Goal: Information Seeking & Learning: Learn about a topic

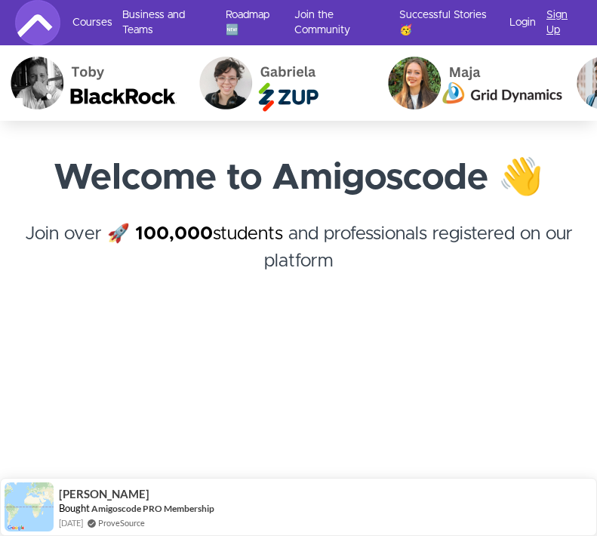
click at [558, 20] on link "Sign Up" at bounding box center [563, 23] width 35 height 30
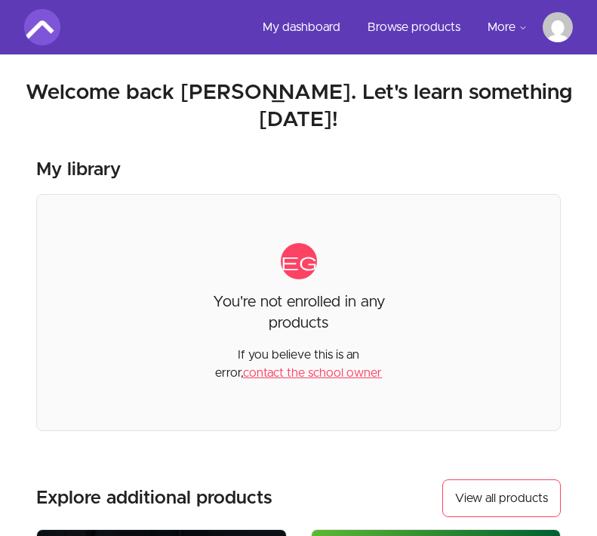
click at [518, 28] on button "More" at bounding box center [507, 27] width 64 height 36
click at [46, 32] on img at bounding box center [42, 27] width 36 height 36
click at [510, 479] on link "View all products" at bounding box center [501, 498] width 118 height 38
click at [523, 35] on button "More" at bounding box center [507, 27] width 64 height 36
click at [274, 26] on link "My dashboard" at bounding box center [302, 27] width 102 height 36
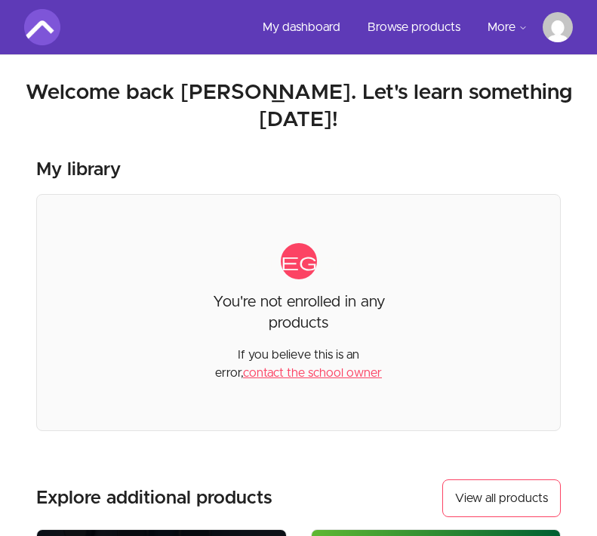
click at [28, 29] on img at bounding box center [42, 27] width 36 height 36
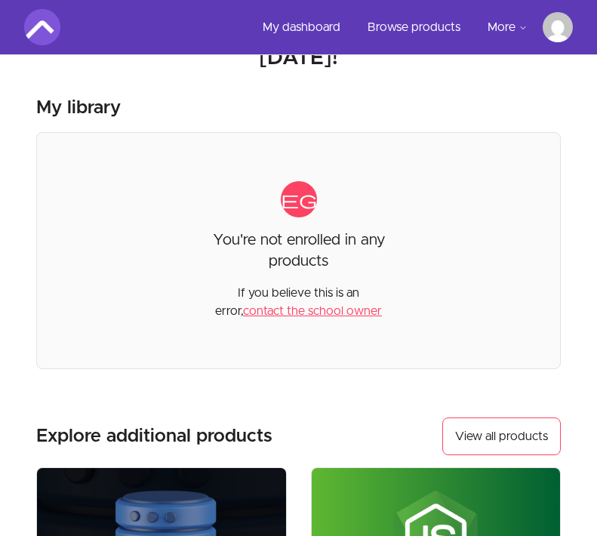
scroll to position [58, 0]
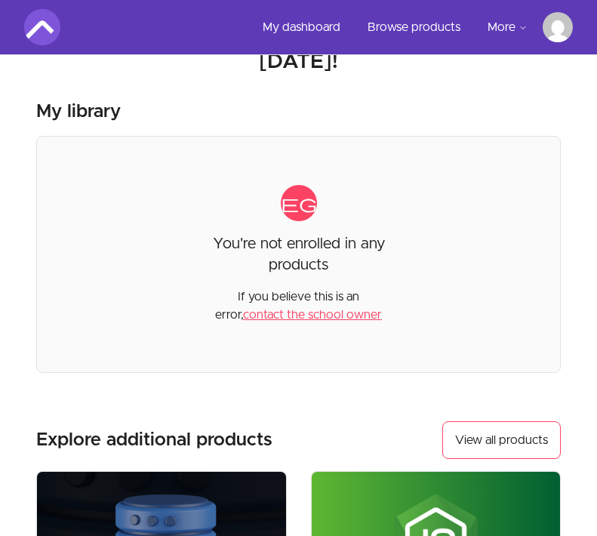
click at [426, 31] on link "Browse products" at bounding box center [413, 27] width 117 height 36
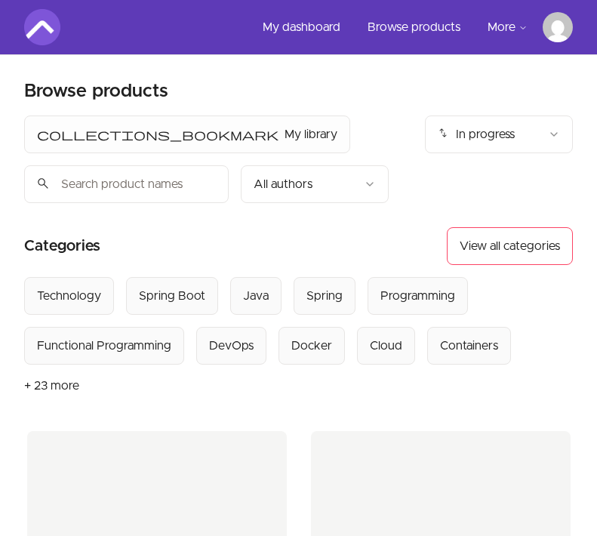
click at [221, 165] on input "search" at bounding box center [126, 184] width 205 height 38
type input "html"
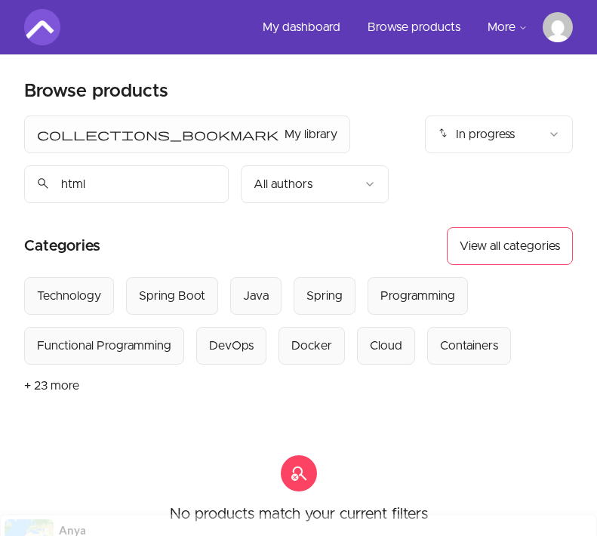
click at [294, 202] on div "collections_bookmark My library Sort by: import_export In progress search html …" at bounding box center [206, 159] width 365 height 88
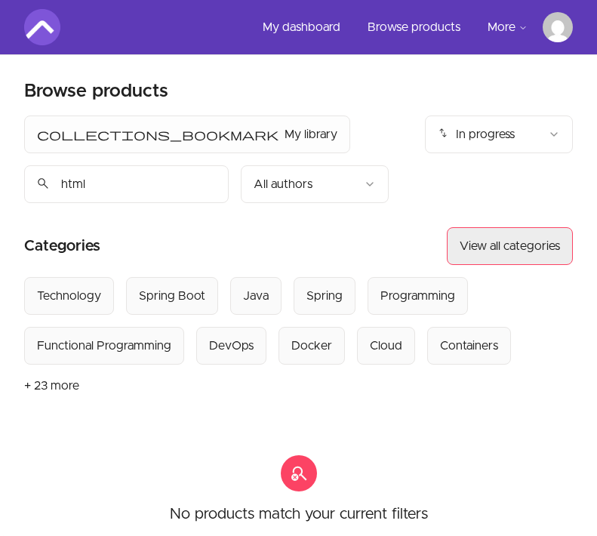
click at [510, 242] on button "View all categories" at bounding box center [510, 246] width 126 height 38
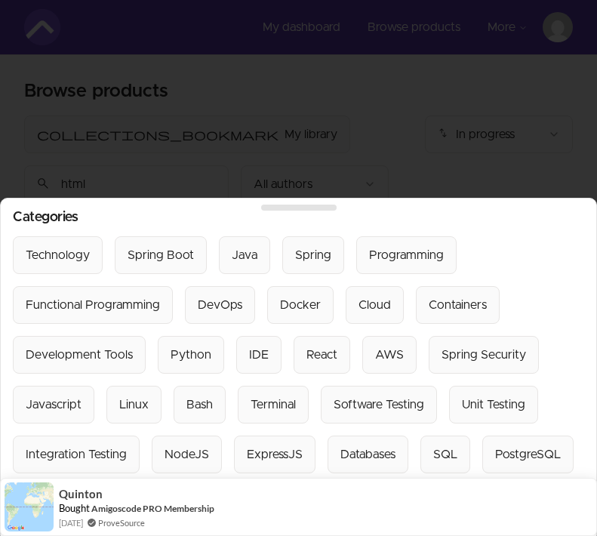
click at [558, 328] on div "Select from all categories: Technology Spring Boot Java Spring Programming Func…" at bounding box center [298, 379] width 571 height 287
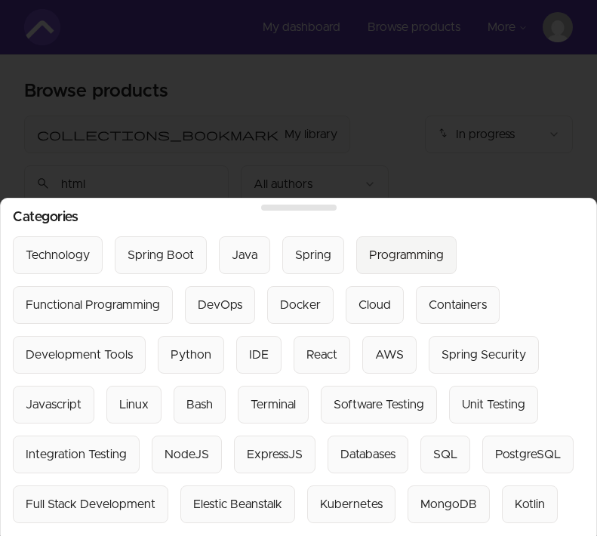
click at [399, 256] on div "Programming" at bounding box center [406, 255] width 75 height 18
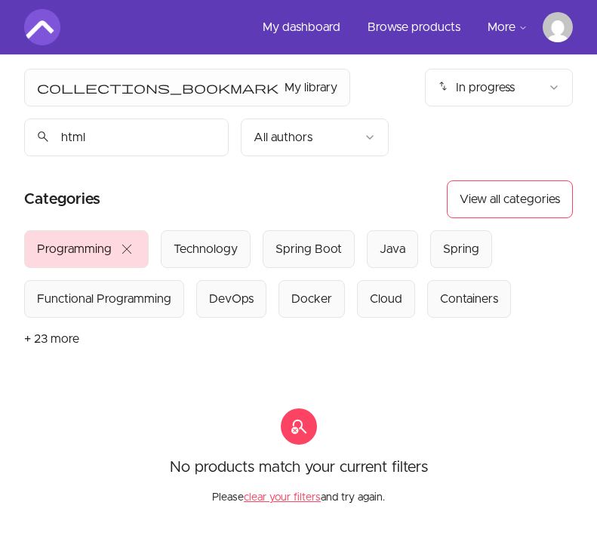
scroll to position [-1, 0]
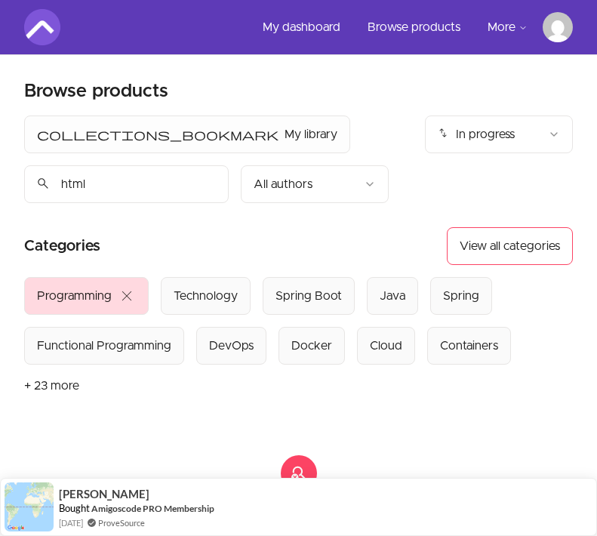
click at [128, 297] on span "close" at bounding box center [127, 296] width 18 height 18
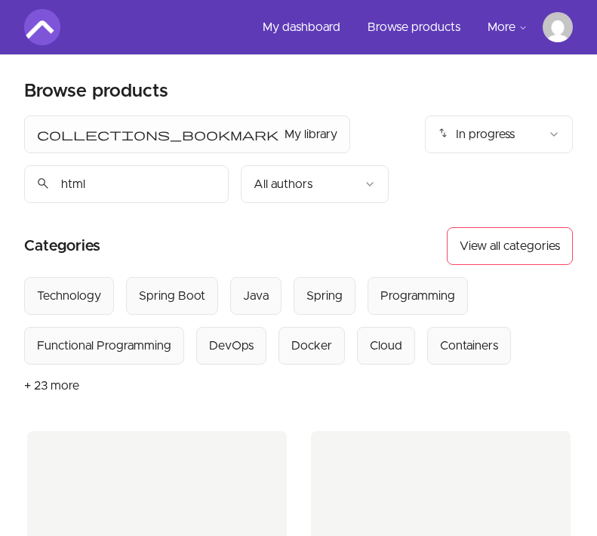
click at [47, 383] on button "+ 23 more" at bounding box center [51, 386] width 55 height 42
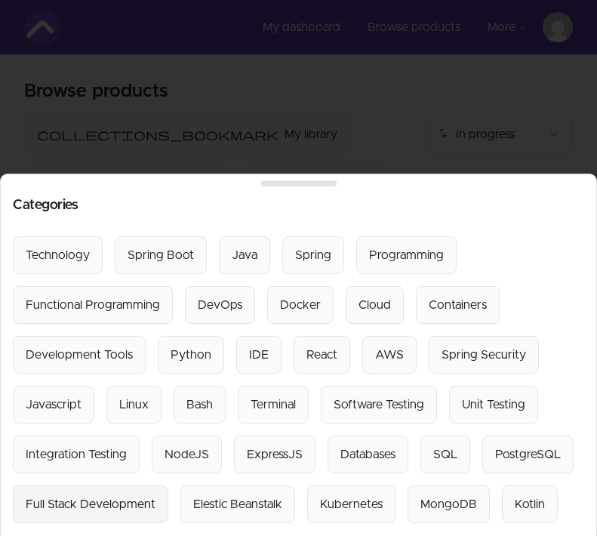
click at [87, 506] on div "Full Stack Development" at bounding box center [91, 504] width 130 height 18
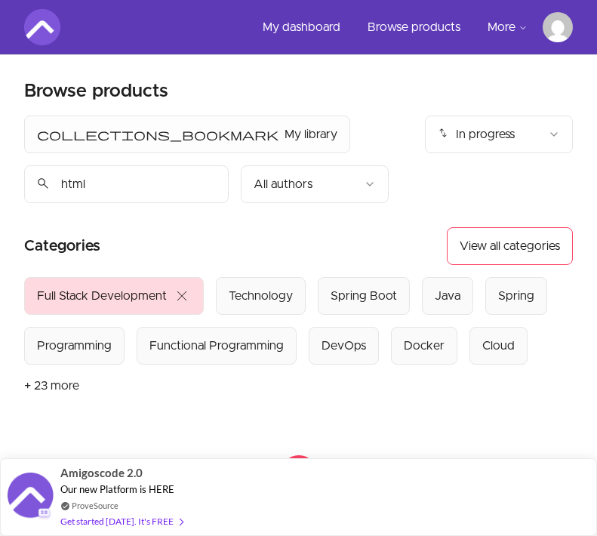
click at [177, 295] on span "close" at bounding box center [182, 296] width 18 height 18
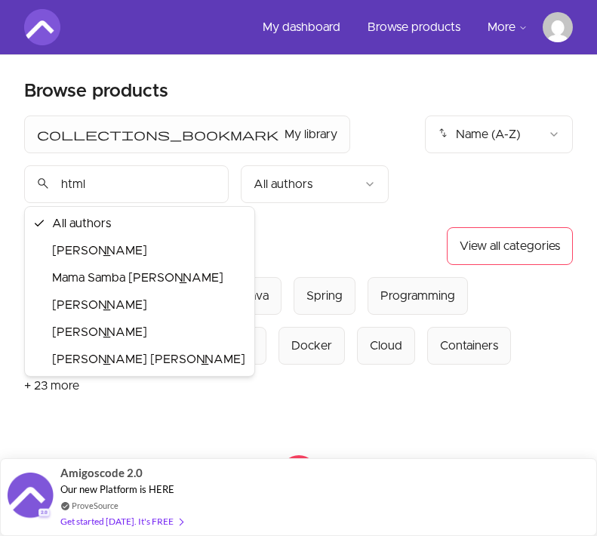
click at [158, 185] on html "Skip to main content Main menu Includes navigation links and user settings My d…" at bounding box center [298, 410] width 597 height 821
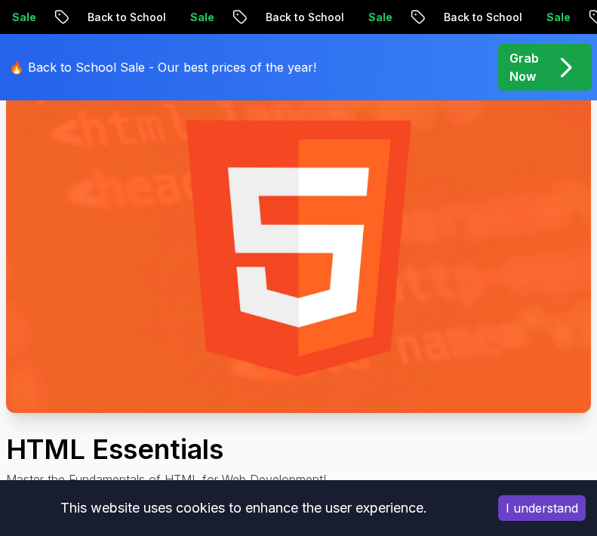
scroll to position [133, 0]
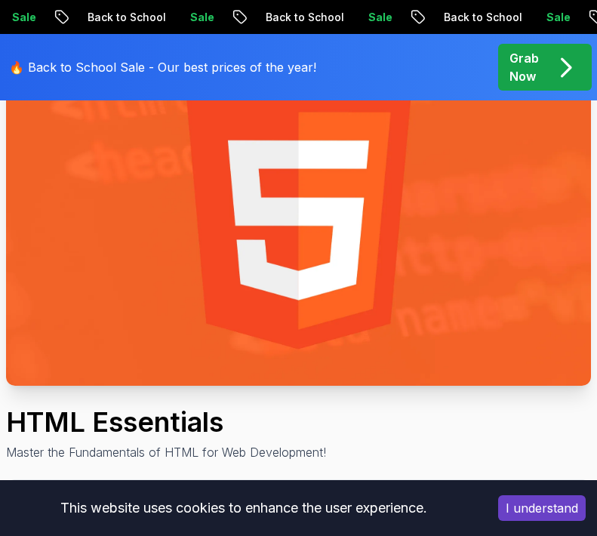
click at [540, 508] on button "I understand" at bounding box center [542, 508] width 88 height 26
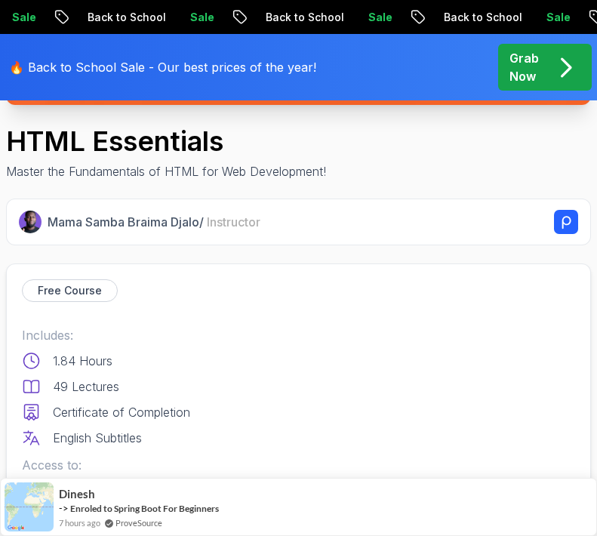
scroll to position [420, 0]
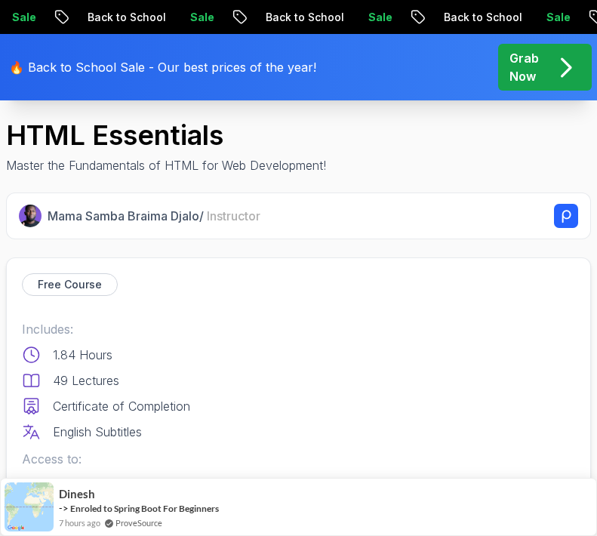
click at [85, 277] on p "Free Course" at bounding box center [70, 284] width 64 height 15
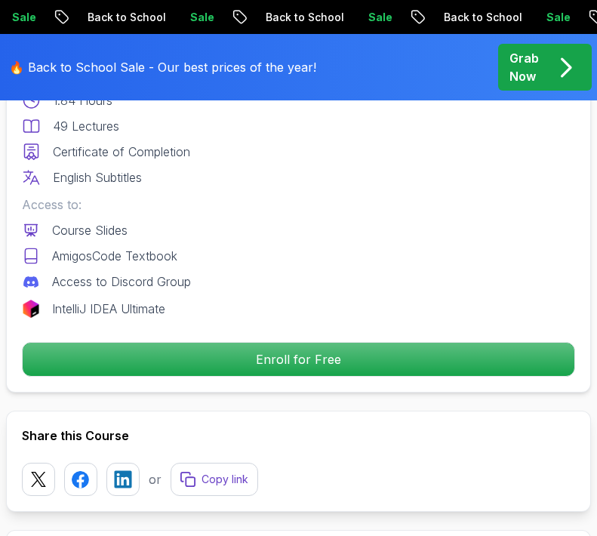
scroll to position [676, 0]
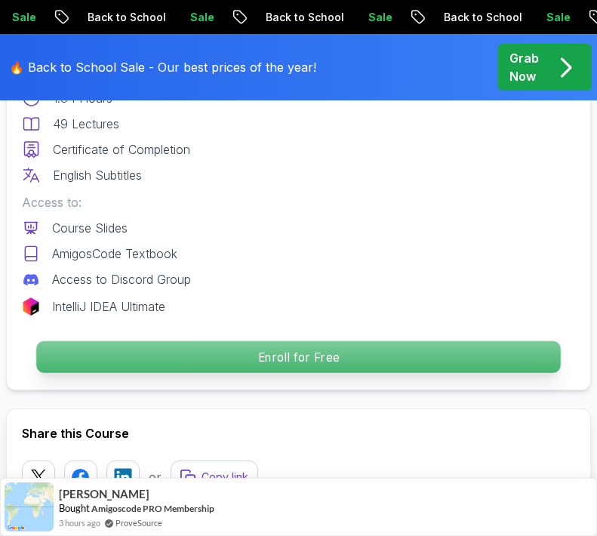
click at [365, 343] on p "Enroll for Free" at bounding box center [298, 357] width 524 height 32
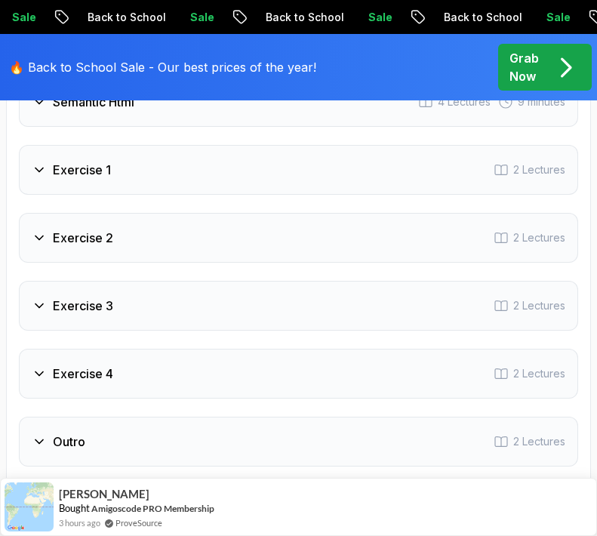
scroll to position [3792, 0]
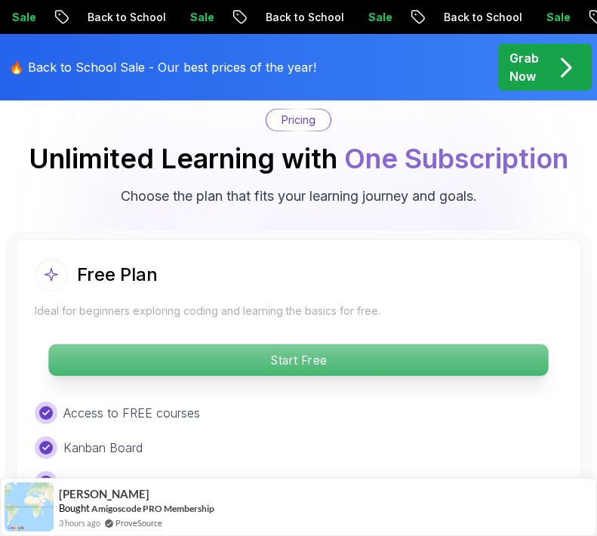
click at [352, 347] on p "Start Free" at bounding box center [298, 360] width 500 height 32
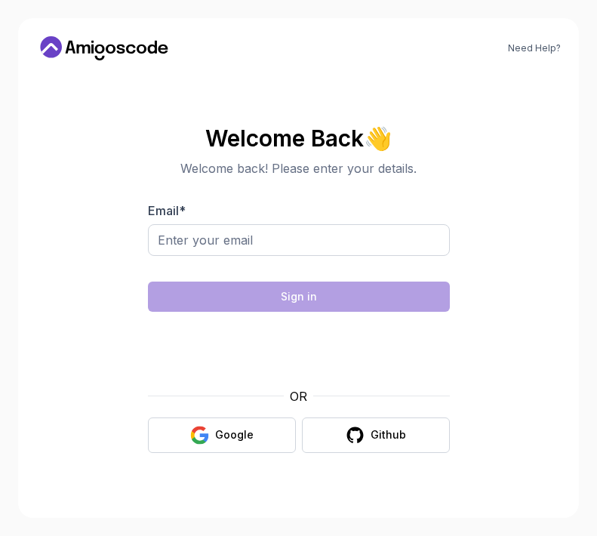
click at [314, 275] on form "Email * Sign in OR Google Github" at bounding box center [299, 327] width 302 height 251
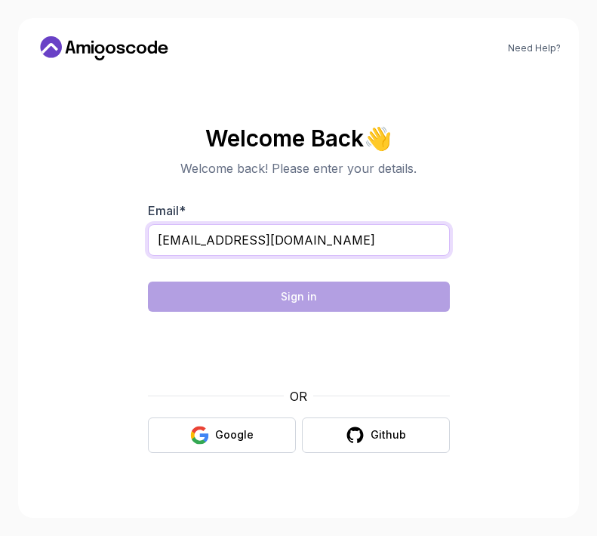
type input "may_sin706@yahoo.com"
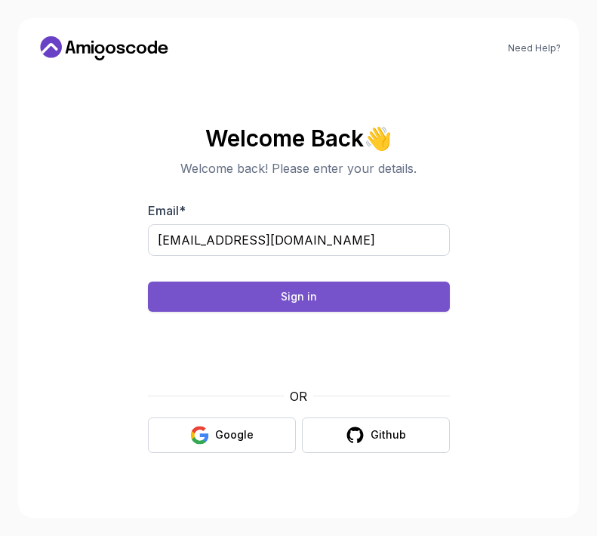
click at [314, 297] on div "Sign in" at bounding box center [299, 296] width 36 height 15
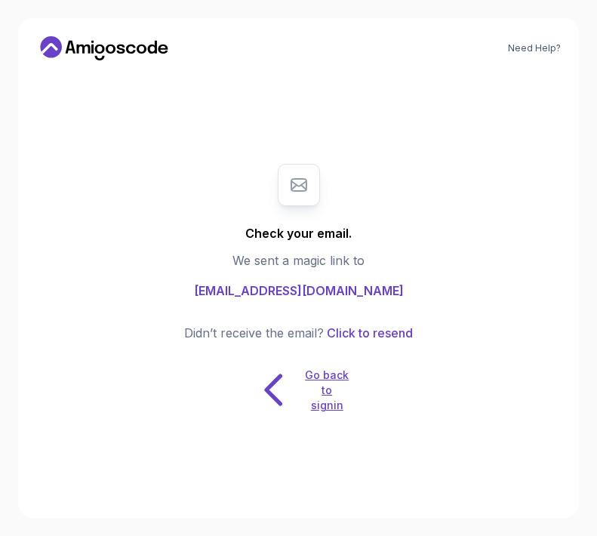
click at [318, 395] on p "Go back to signin" at bounding box center [326, 390] width 45 height 45
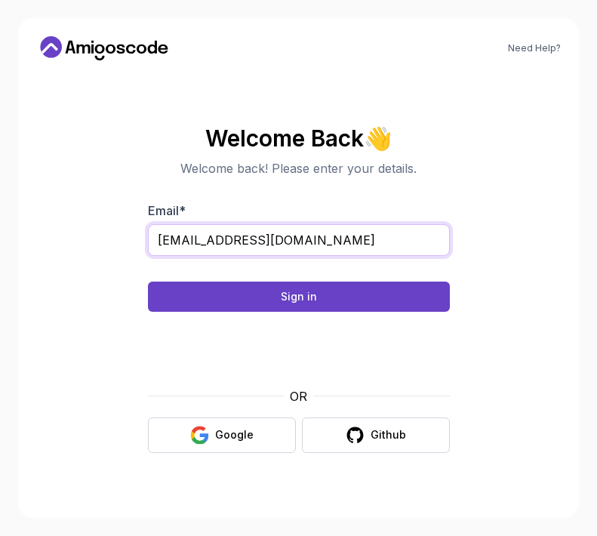
type input "may_sin706@yahoo.com"
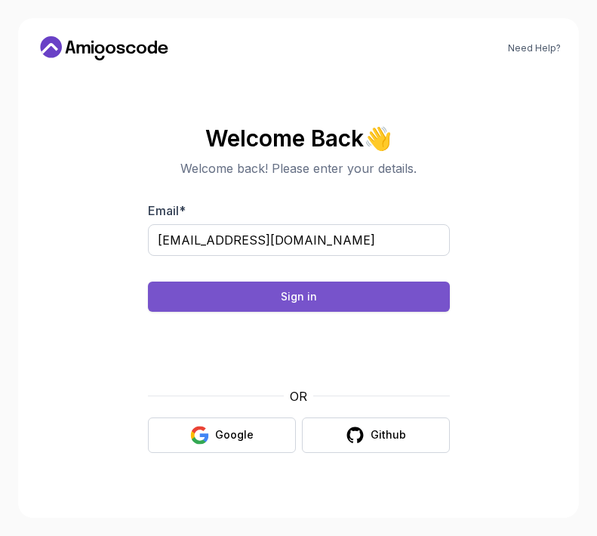
click at [315, 297] on div "Sign in" at bounding box center [299, 296] width 36 height 15
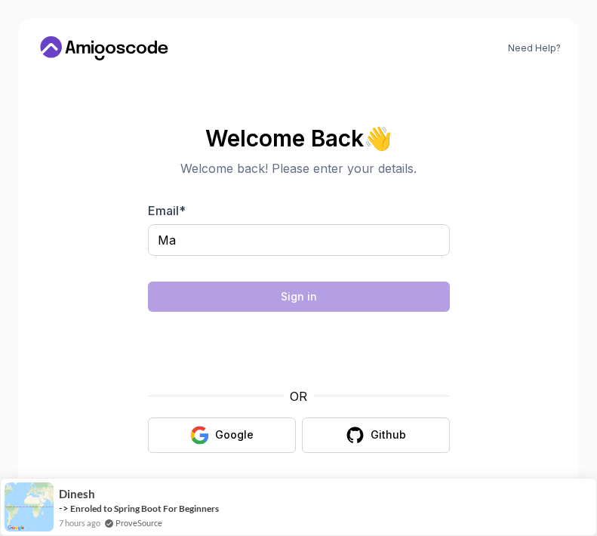
type input "M"
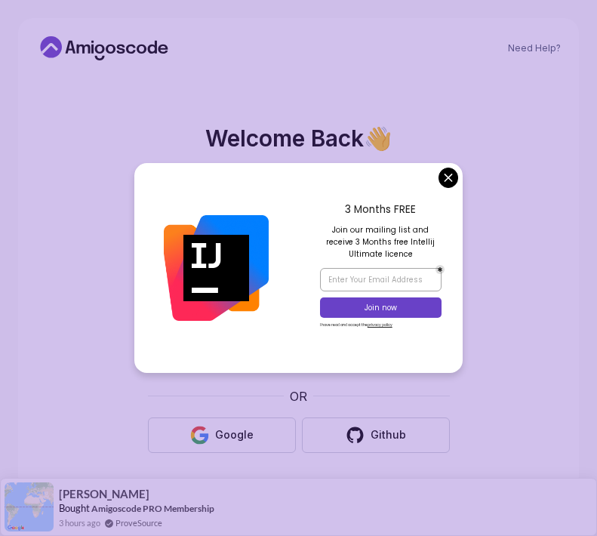
click at [451, 176] on body "Need Help? Welcome Back 👋 Welcome back! Please enter your details. Email * [EMA…" at bounding box center [298, 268] width 597 height 536
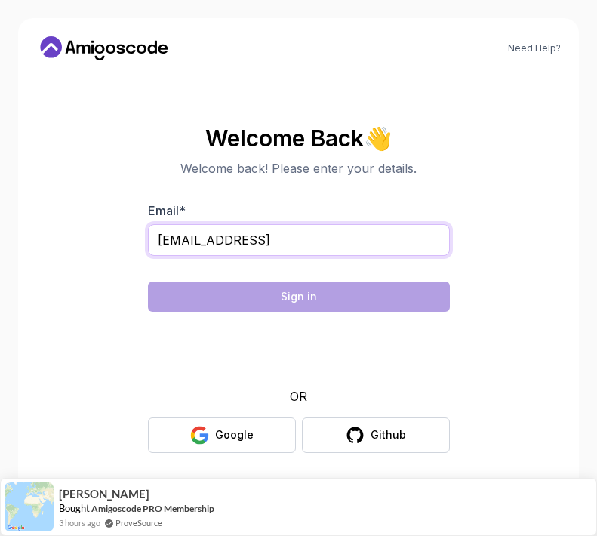
click at [336, 244] on input "[EMAIL_ADDRESS]" at bounding box center [299, 240] width 302 height 32
type input "[EMAIL_ADDRESS][DOMAIN_NAME]"
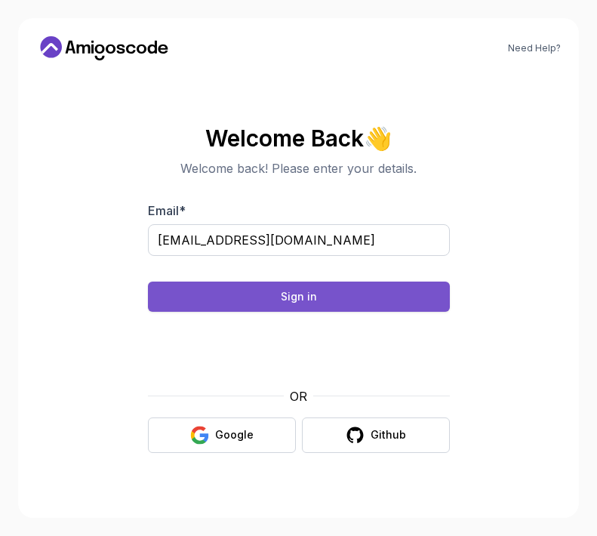
click at [282, 302] on div "Sign in" at bounding box center [299, 296] width 36 height 15
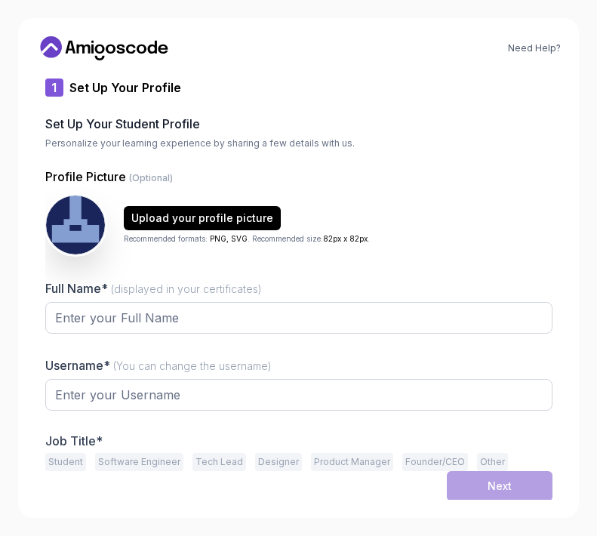
type input "happystag516c3"
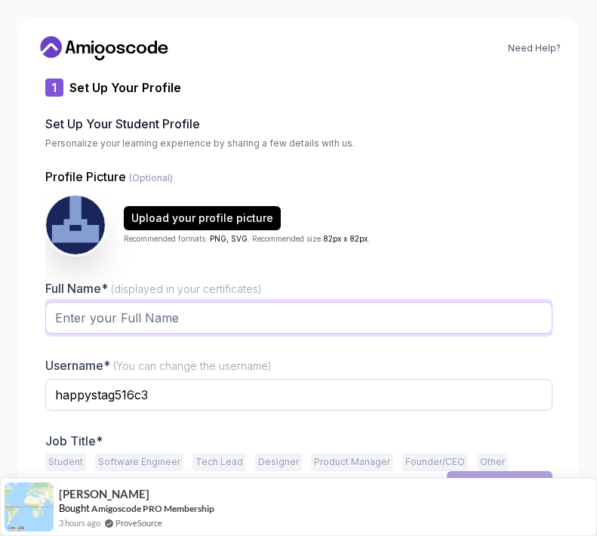
click at [156, 326] on input "Full Name* (displayed in your certificates)" at bounding box center [298, 318] width 507 height 32
type input "[PERSON_NAME] Price"
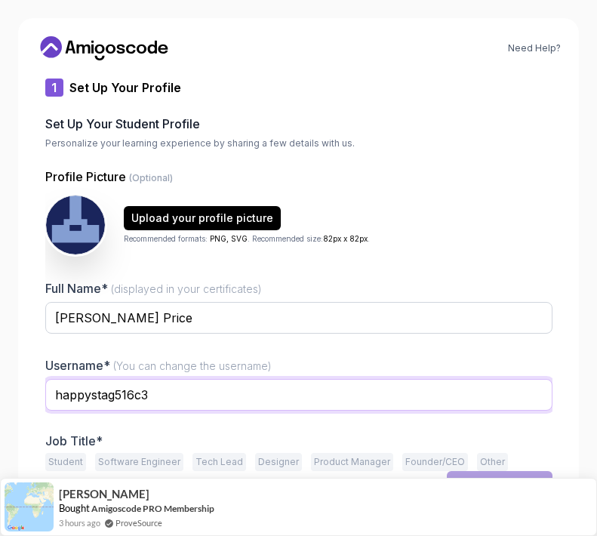
click at [165, 396] on input "happystag516c3" at bounding box center [298, 395] width 507 height 32
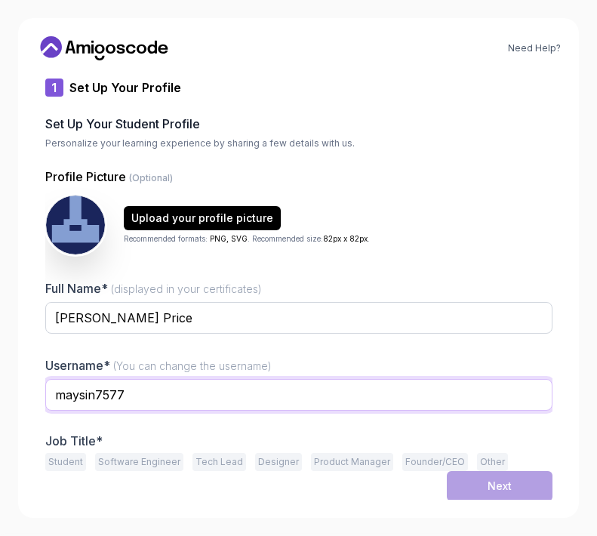
type input "maysin7577"
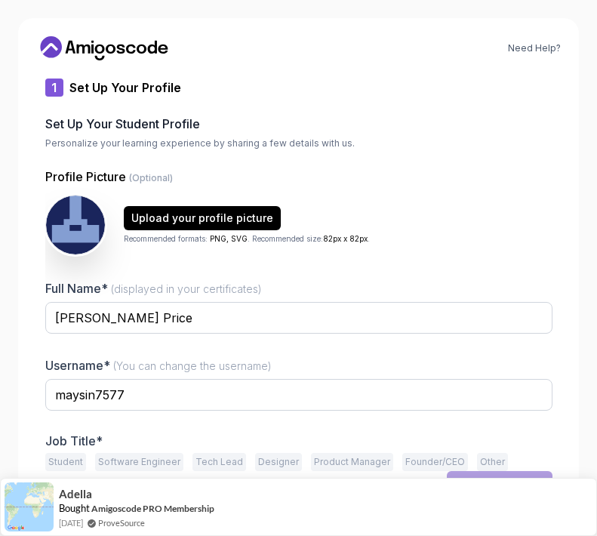
click at [60, 467] on button "Student" at bounding box center [65, 462] width 41 height 18
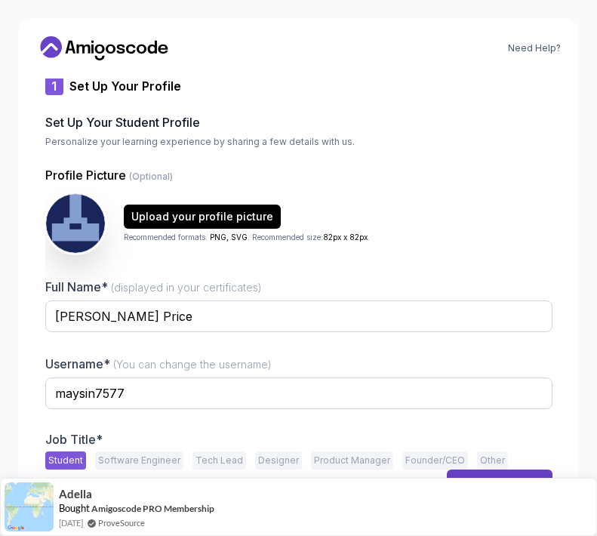
scroll to position [2, 0]
click at [534, 475] on button "Next" at bounding box center [500, 484] width 106 height 30
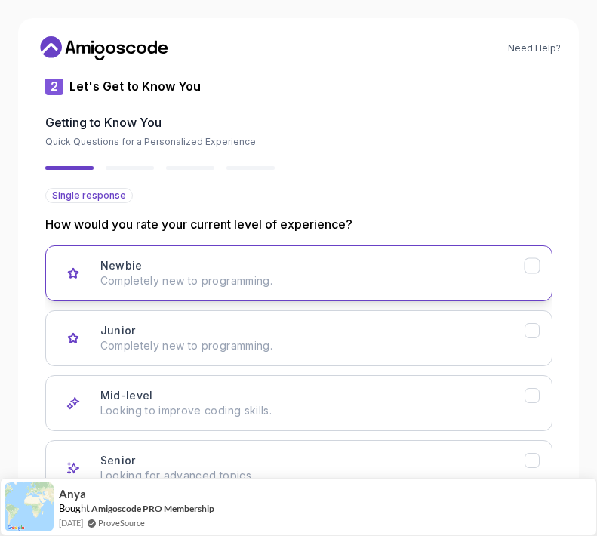
click at [377, 275] on p "Completely new to programming." at bounding box center [312, 280] width 424 height 15
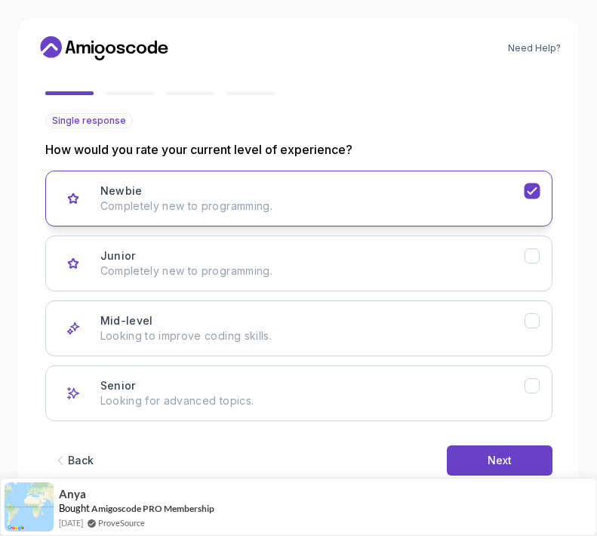
scroll to position [76, 0]
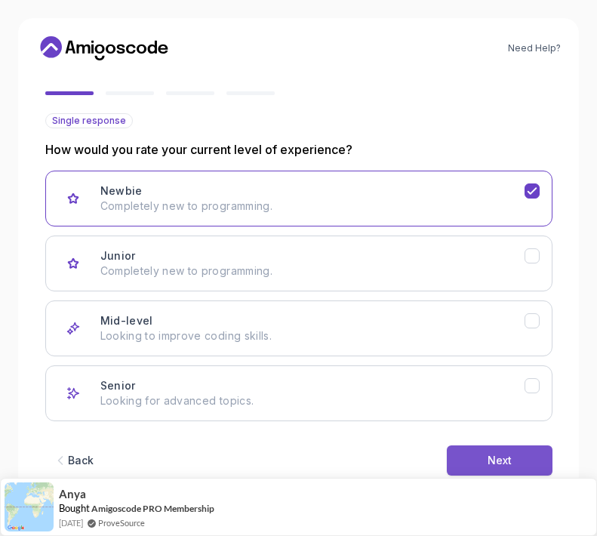
click at [496, 463] on div "Next" at bounding box center [500, 460] width 24 height 15
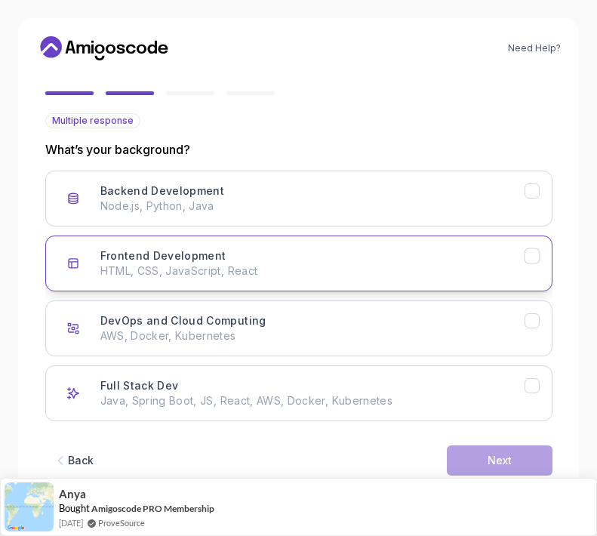
click at [359, 277] on p "HTML, CSS, JavaScript, React" at bounding box center [312, 270] width 424 height 15
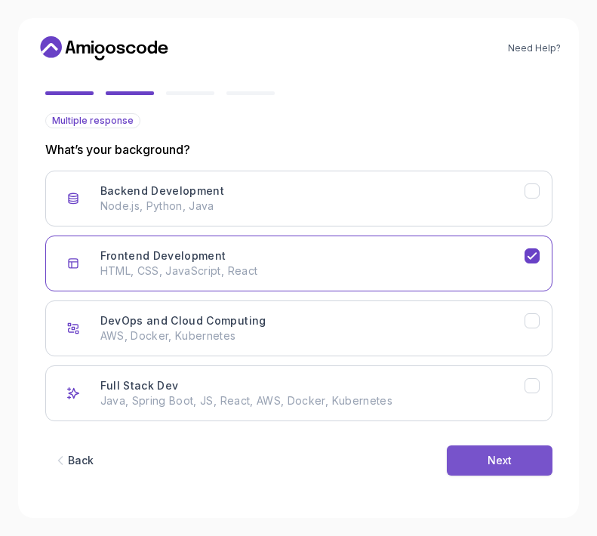
click at [512, 463] on button "Next" at bounding box center [500, 460] width 106 height 30
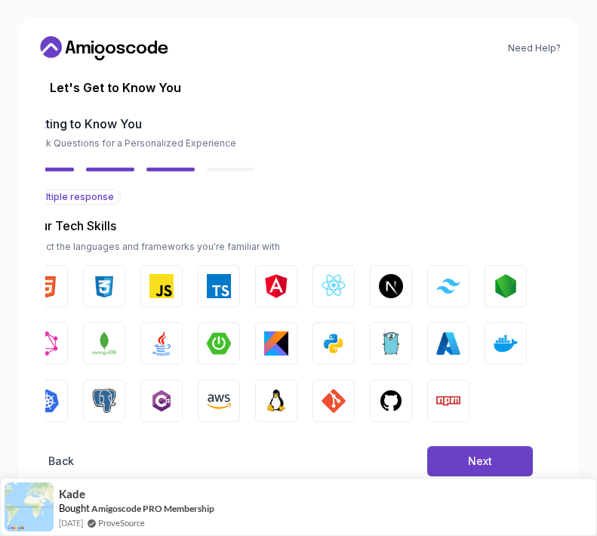
scroll to position [0, 20]
drag, startPoint x: 540, startPoint y: 141, endPoint x: 569, endPoint y: 137, distance: 29.0
click at [569, 137] on div "Need Help? 2 Let's Get to Know You 1 Set Up Your Profile 2 Let's Get to Know Yo…" at bounding box center [298, 268] width 561 height 500
click at [49, 288] on img "button" at bounding box center [47, 286] width 24 height 24
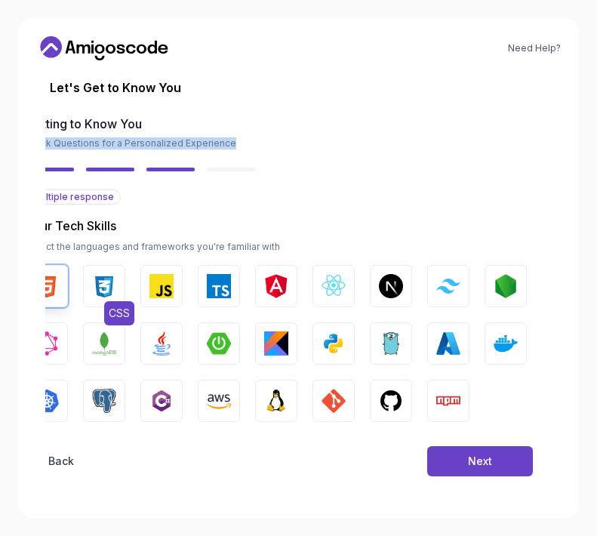
click at [85, 284] on button "CSS" at bounding box center [104, 286] width 42 height 42
click at [146, 288] on button "JavaScript" at bounding box center [161, 286] width 42 height 42
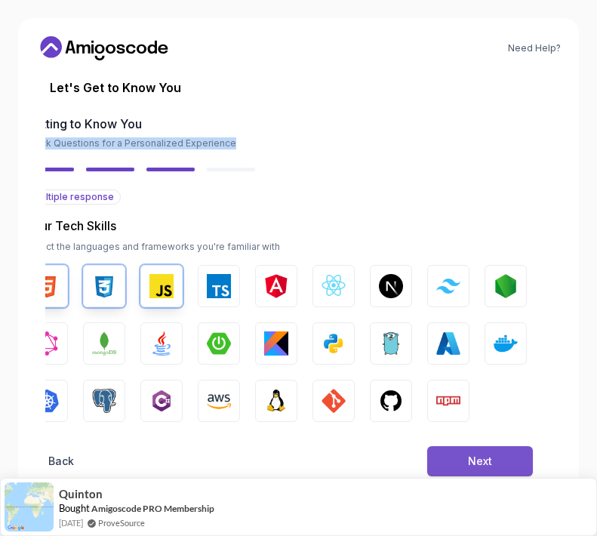
click at [476, 464] on div "Next" at bounding box center [480, 461] width 24 height 15
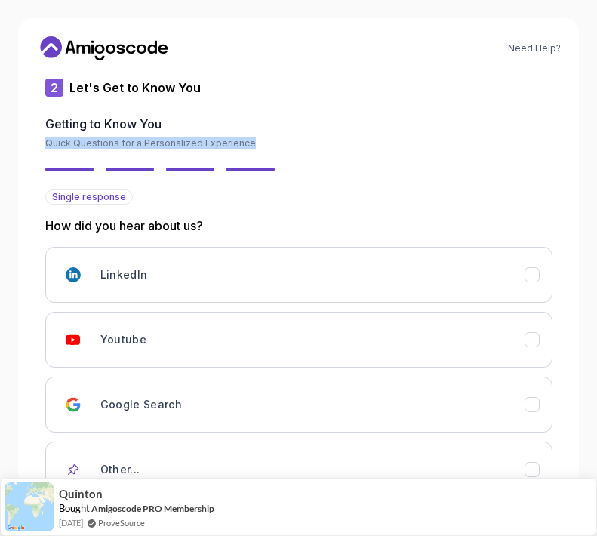
click at [436, 206] on div "Single response How did you hear about us? LinkedIn Youtube Google Search Other…" at bounding box center [298, 343] width 507 height 308
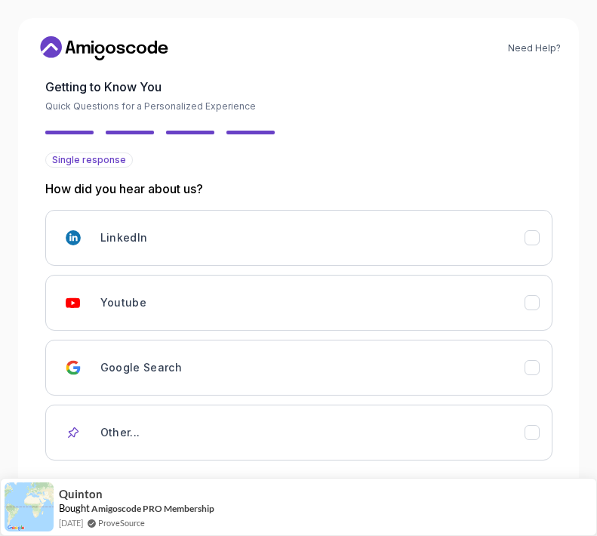
scroll to position [38, 0]
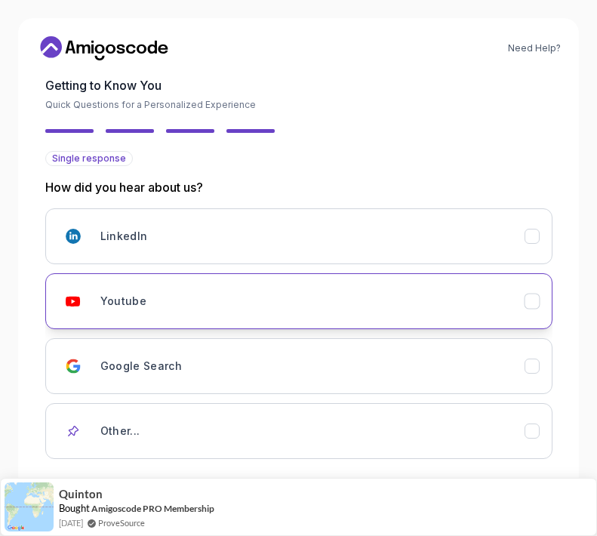
click at [375, 290] on div "Youtube" at bounding box center [312, 301] width 424 height 30
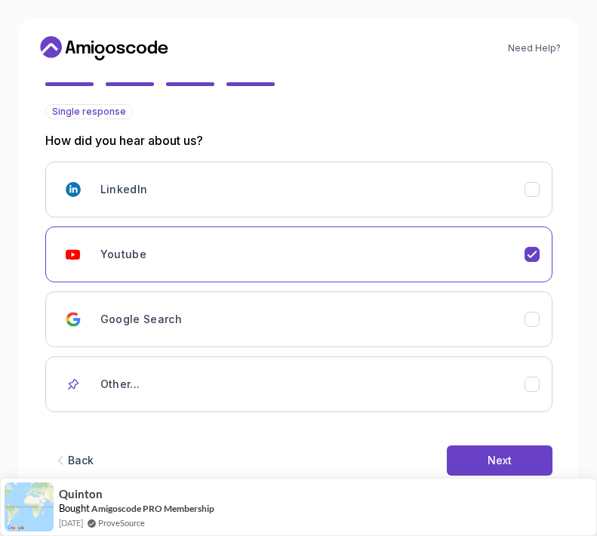
scroll to position [85, 0]
click at [497, 456] on div "Next" at bounding box center [500, 460] width 24 height 15
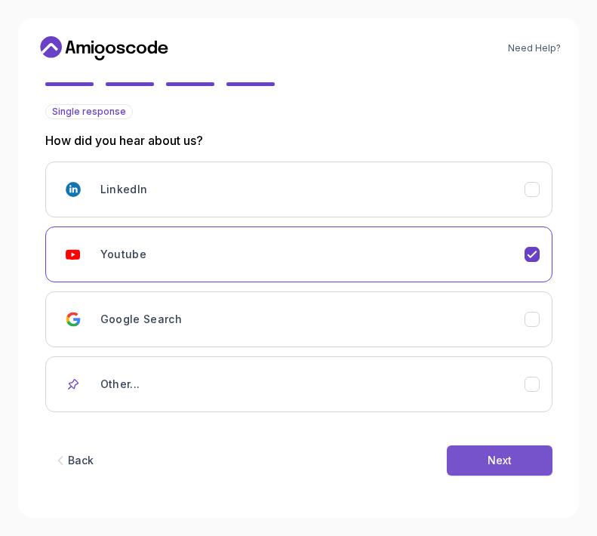
scroll to position [0, 0]
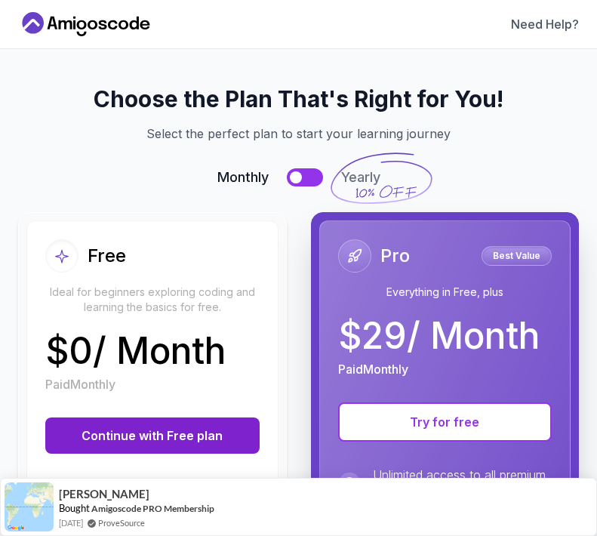
click at [159, 432] on button "Continue with Free plan" at bounding box center [152, 435] width 214 height 36
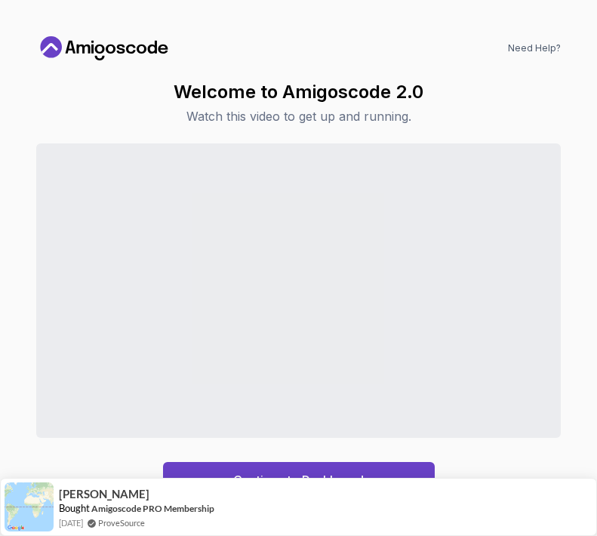
click at [457, 68] on div "Need Help? Welcome to Amigoscode 2.0 Watch this video to get up and running. Co…" at bounding box center [298, 268] width 561 height 500
click at [546, 121] on div "Welcome to Amigoscode 2.0 Watch this video to get up and running. Continue to D…" at bounding box center [298, 288] width 525 height 421
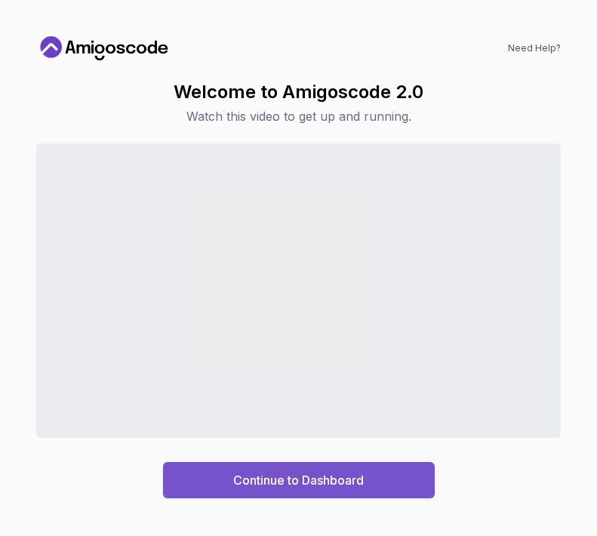
click at [311, 487] on div "Continue to Dashboard" at bounding box center [298, 480] width 131 height 18
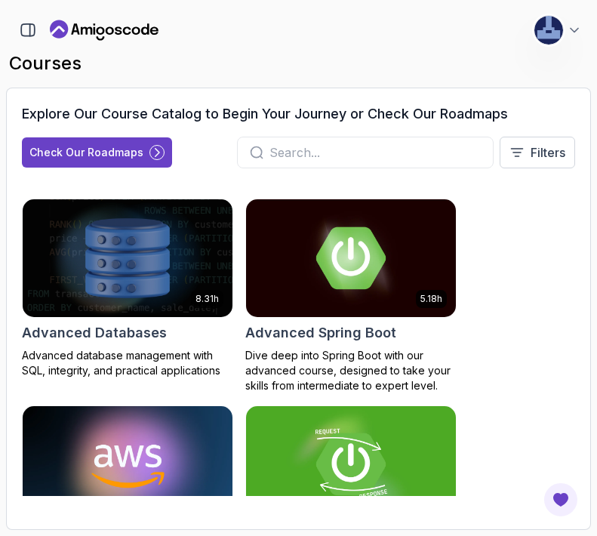
click at [48, 65] on h2 "courses" at bounding box center [298, 63] width 579 height 24
click at [284, 158] on input "text" at bounding box center [374, 152] width 211 height 18
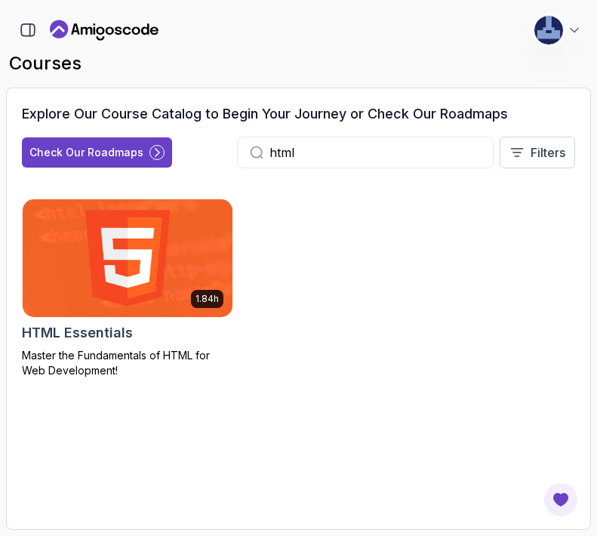
type input "html"
click at [154, 274] on img at bounding box center [127, 257] width 220 height 123
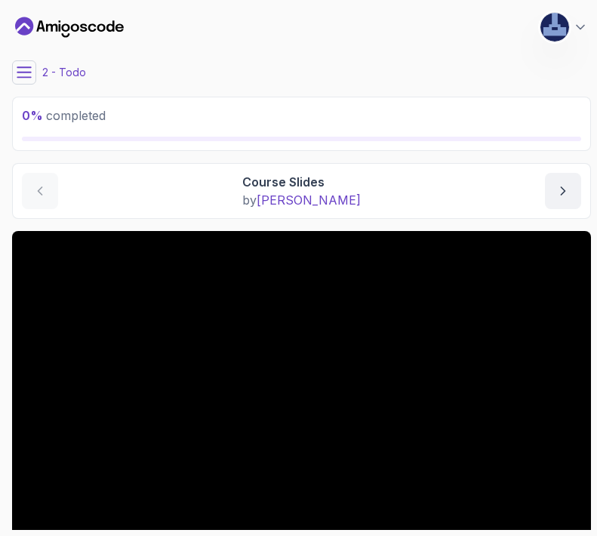
click at [445, 56] on main "My Courses HTML Essentials 0 Points 1 [PERSON_NAME] Price Student 2 - Todo 0 % …" at bounding box center [301, 268] width 579 height 524
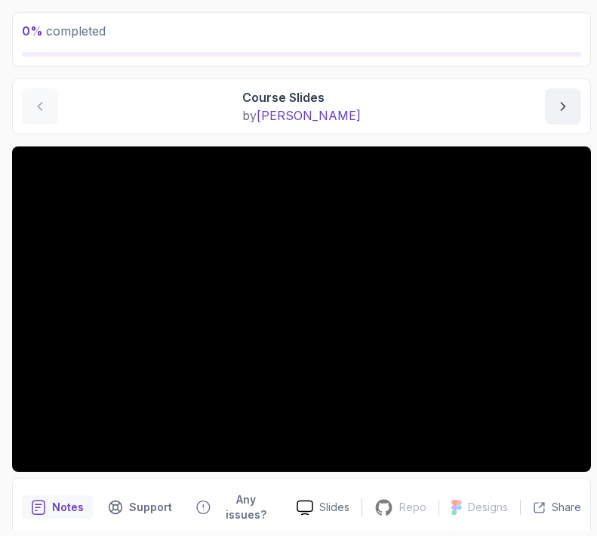
scroll to position [78, 0]
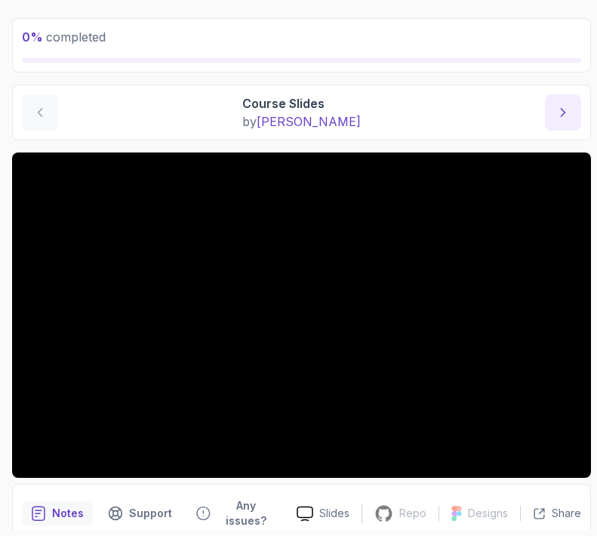
click at [563, 114] on icon "next content" at bounding box center [564, 113] width 4 height 8
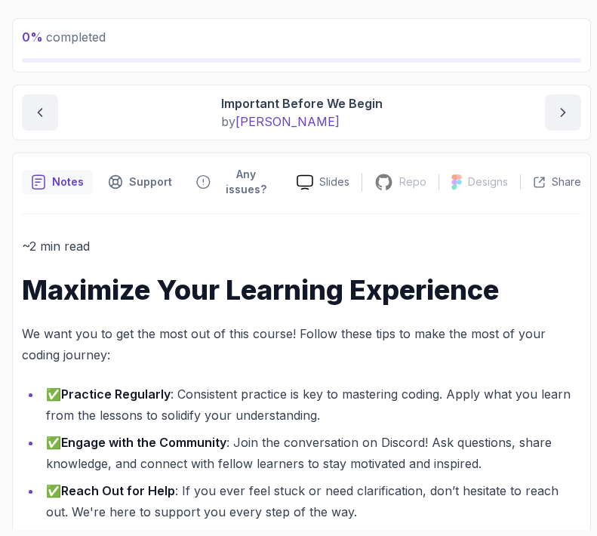
click at [536, 275] on h1 "Maximize Your Learning Experience" at bounding box center [301, 290] width 559 height 30
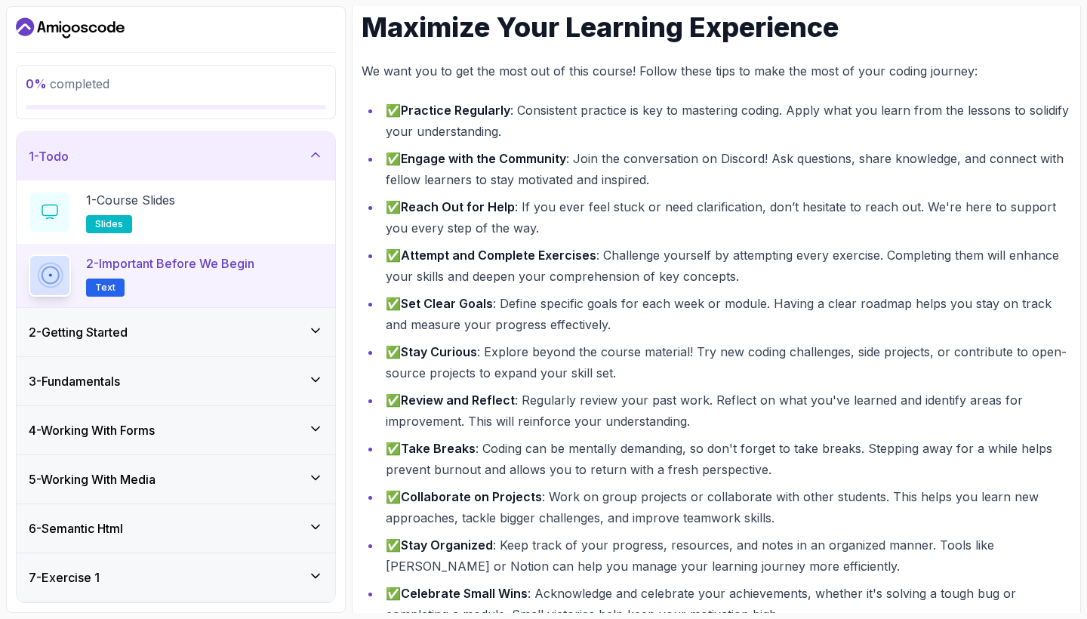
scroll to position [205, 0]
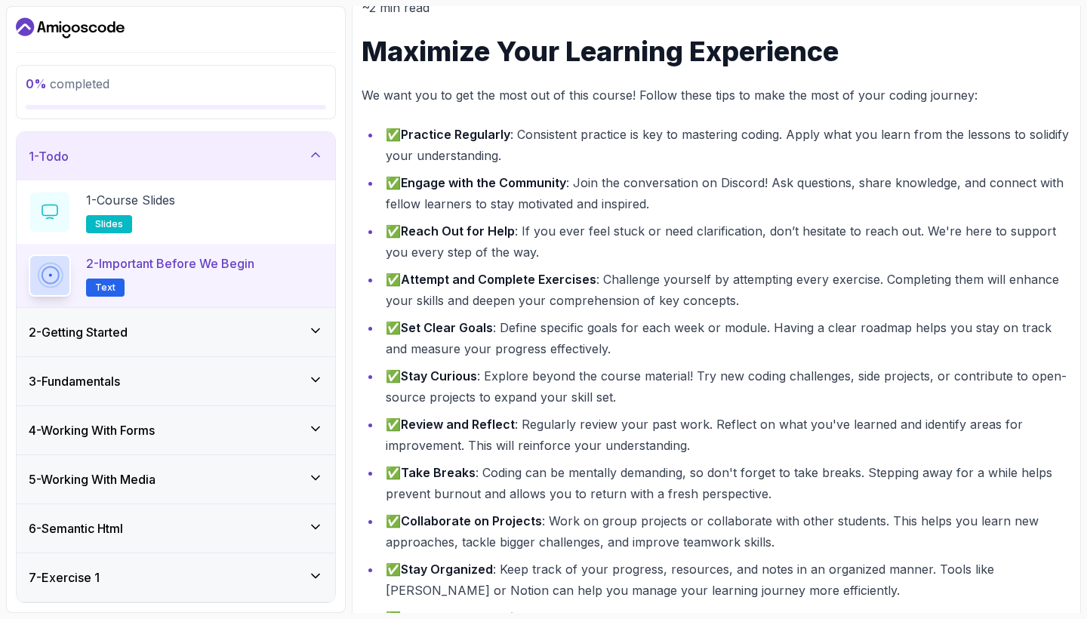
click at [115, 286] on span "Text" at bounding box center [105, 288] width 20 height 12
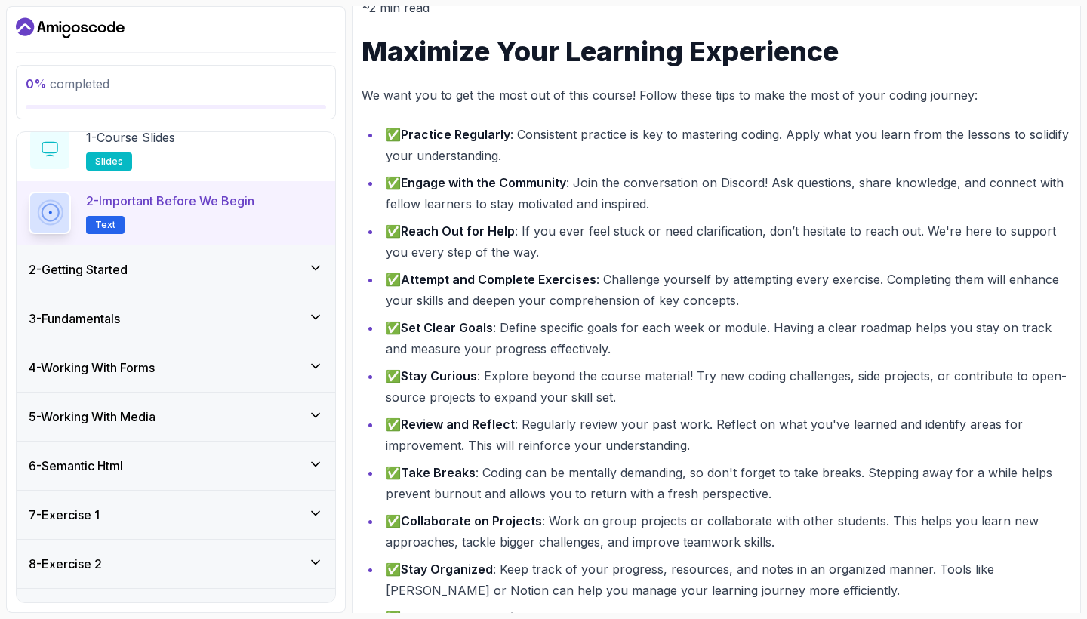
scroll to position [69, 0]
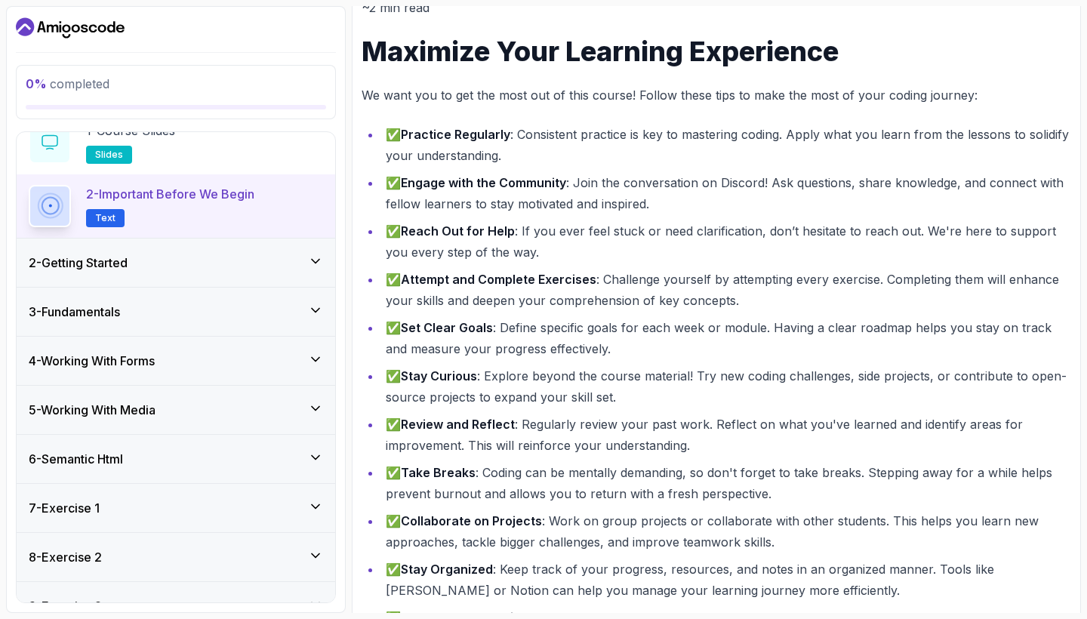
click at [596, 79] on div "~2 min read Maximize Your Learning Experience We want you to get the most out o…" at bounding box center [716, 493] width 709 height 992
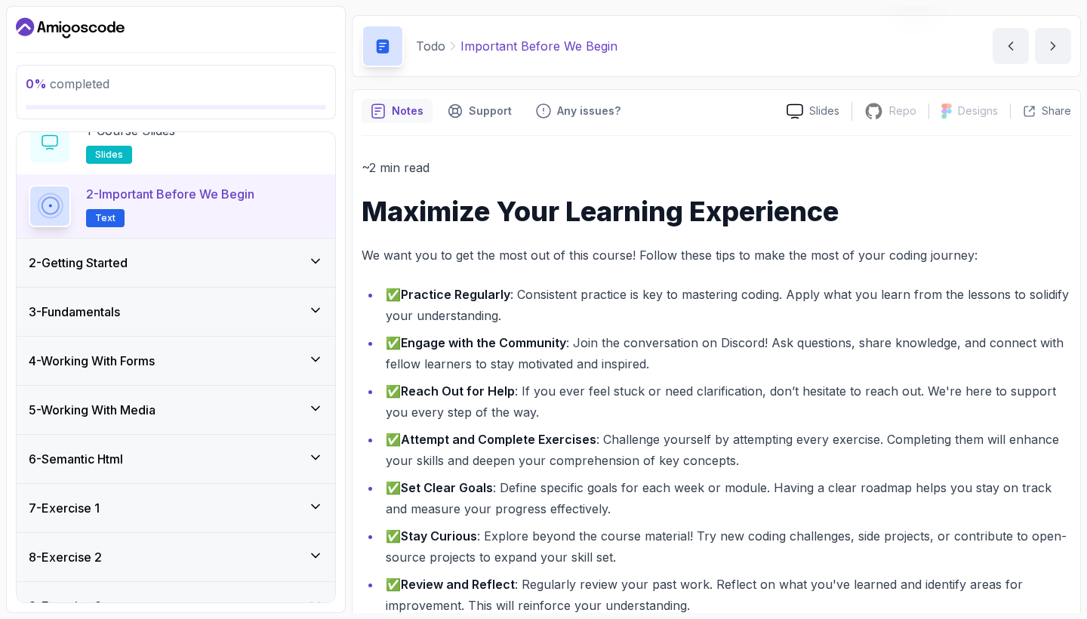
scroll to position [43, 0]
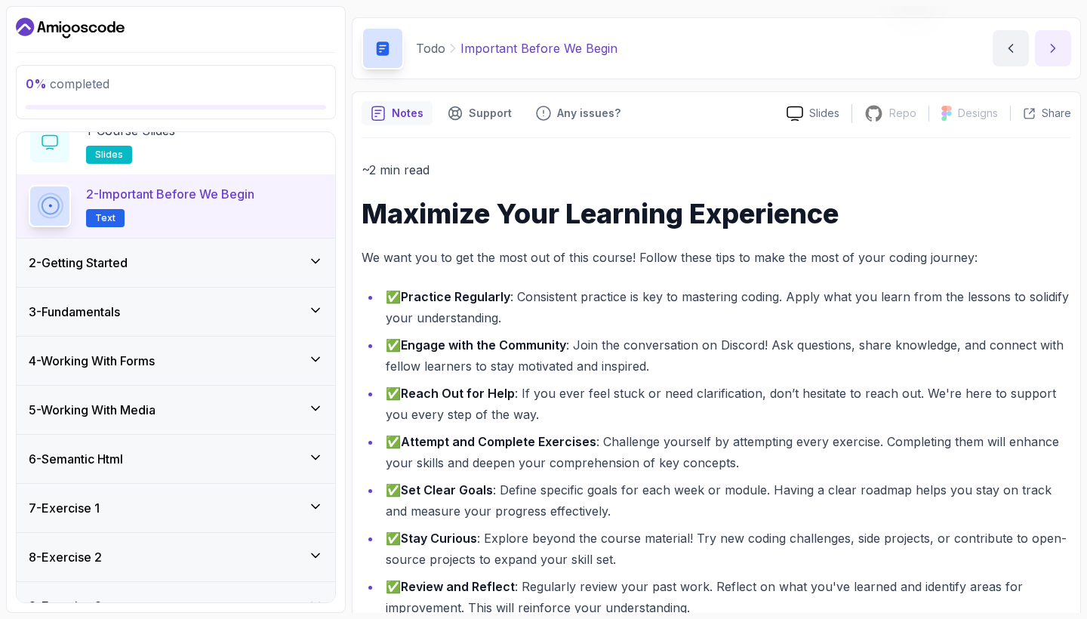
click at [596, 48] on icon "next content" at bounding box center [1052, 48] width 15 height 15
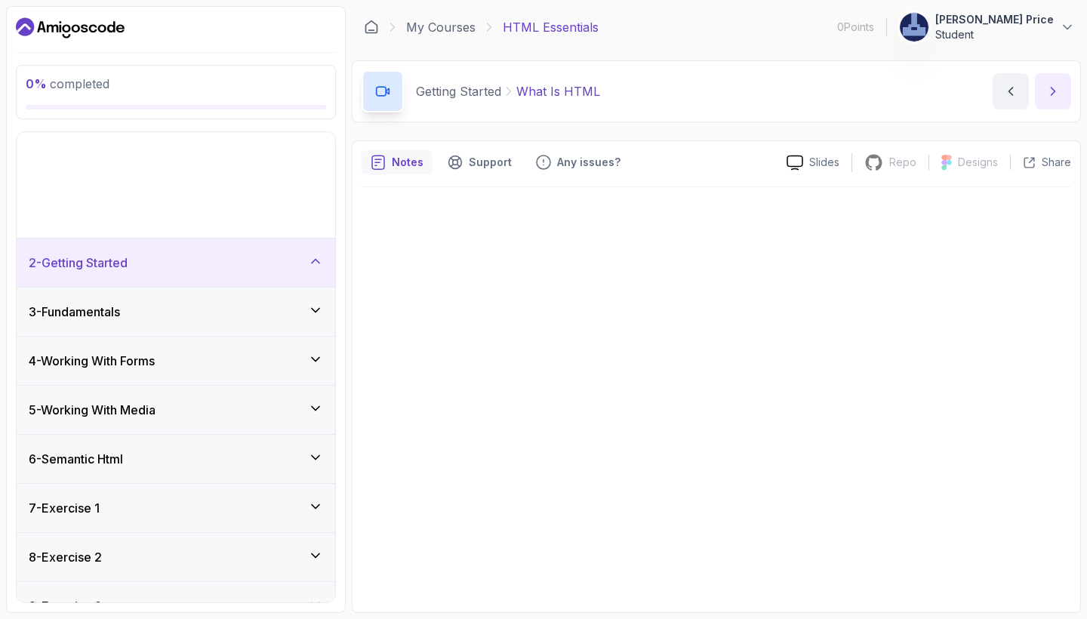
scroll to position [69, 0]
